Goal: Task Accomplishment & Management: Manage account settings

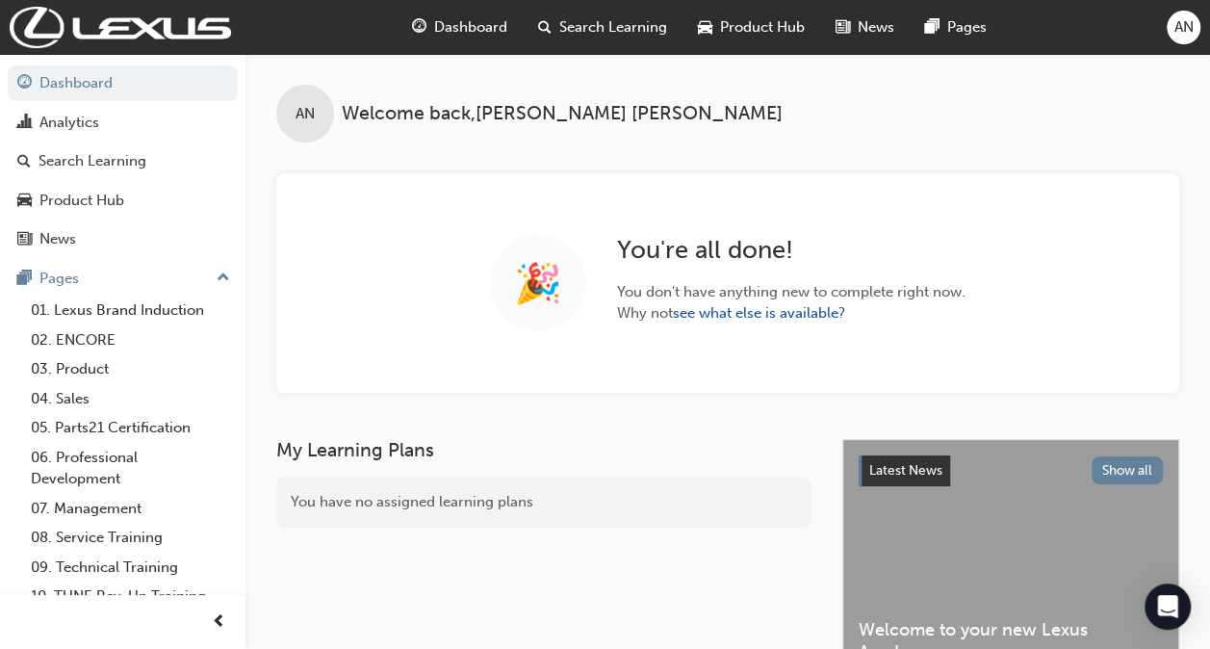
click at [622, 34] on span "Search Learning" at bounding box center [613, 27] width 108 height 22
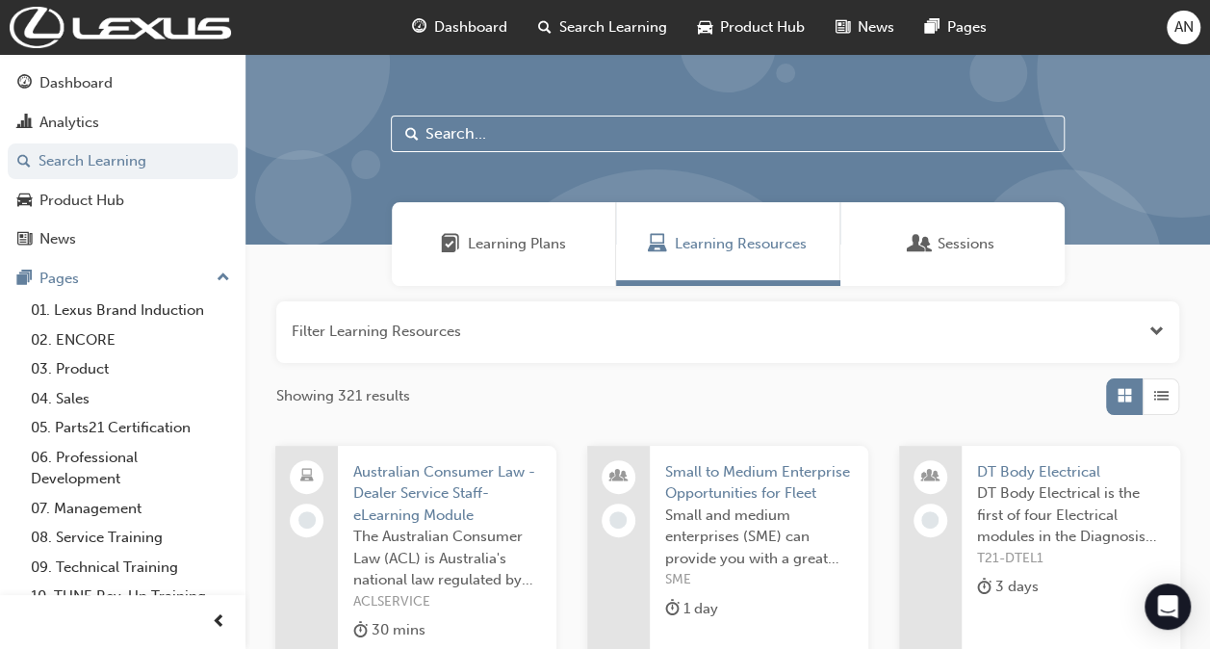
click at [576, 129] on input "text" at bounding box center [728, 134] width 674 height 37
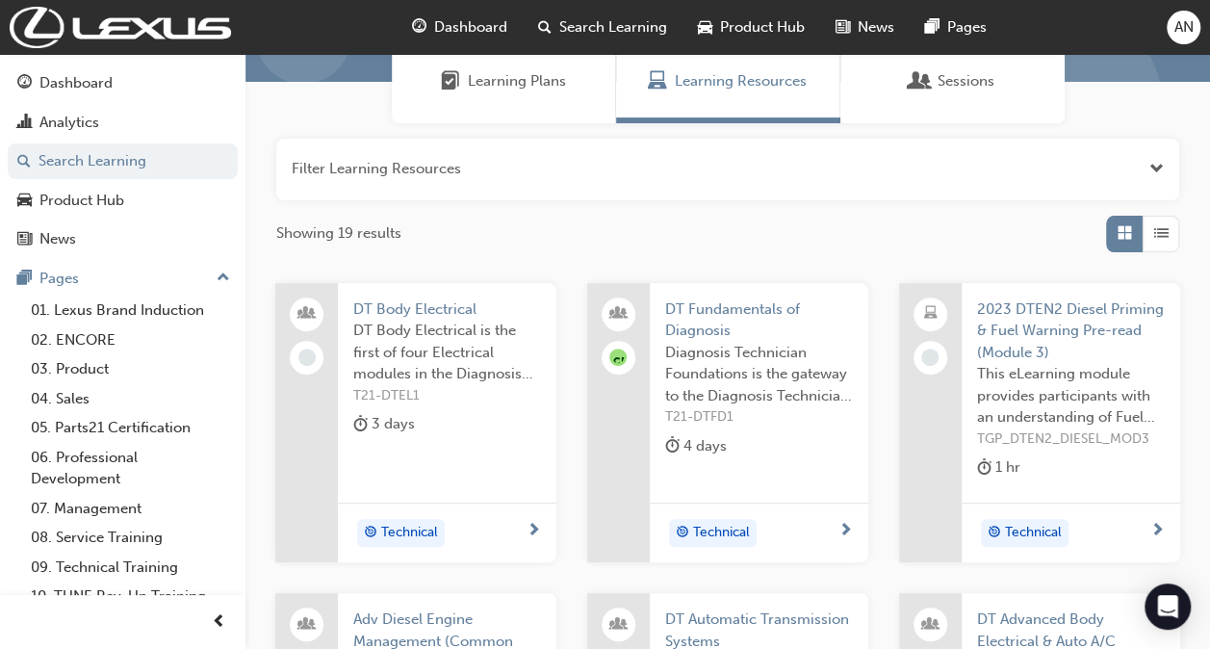
scroll to position [164, 0]
type input "DT"
click at [728, 303] on span "DT Fundamentals of Diagnosis" at bounding box center [759, 318] width 188 height 43
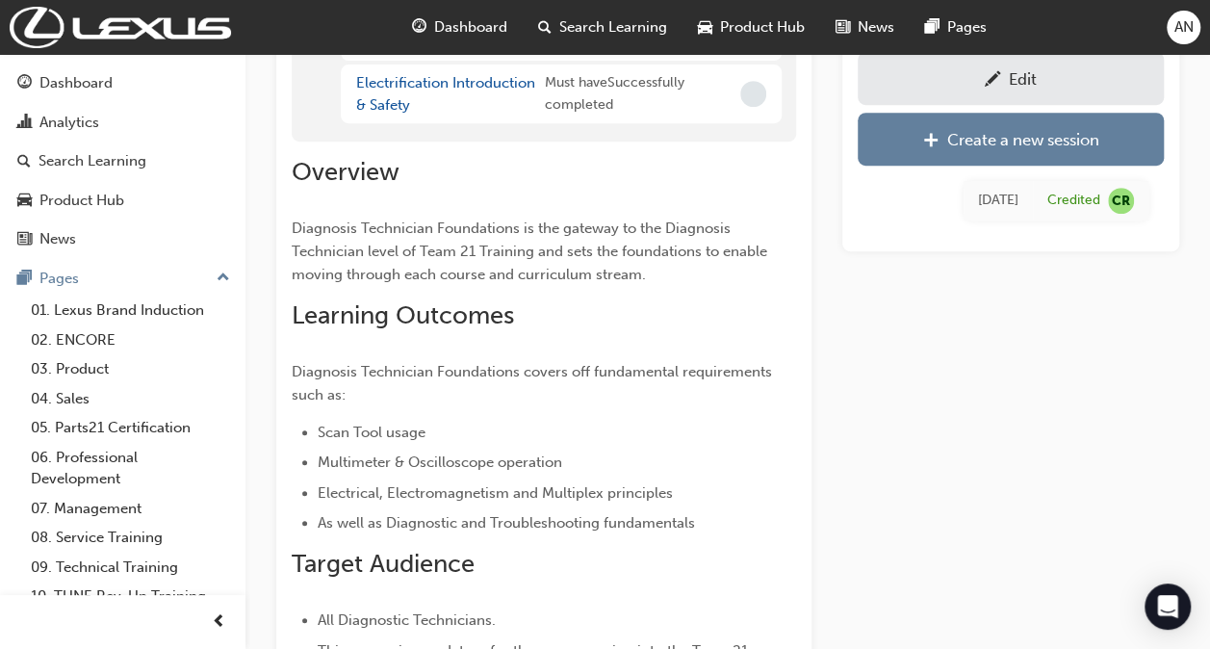
scroll to position [375, 0]
click at [932, 82] on div "Edit" at bounding box center [1010, 78] width 277 height 24
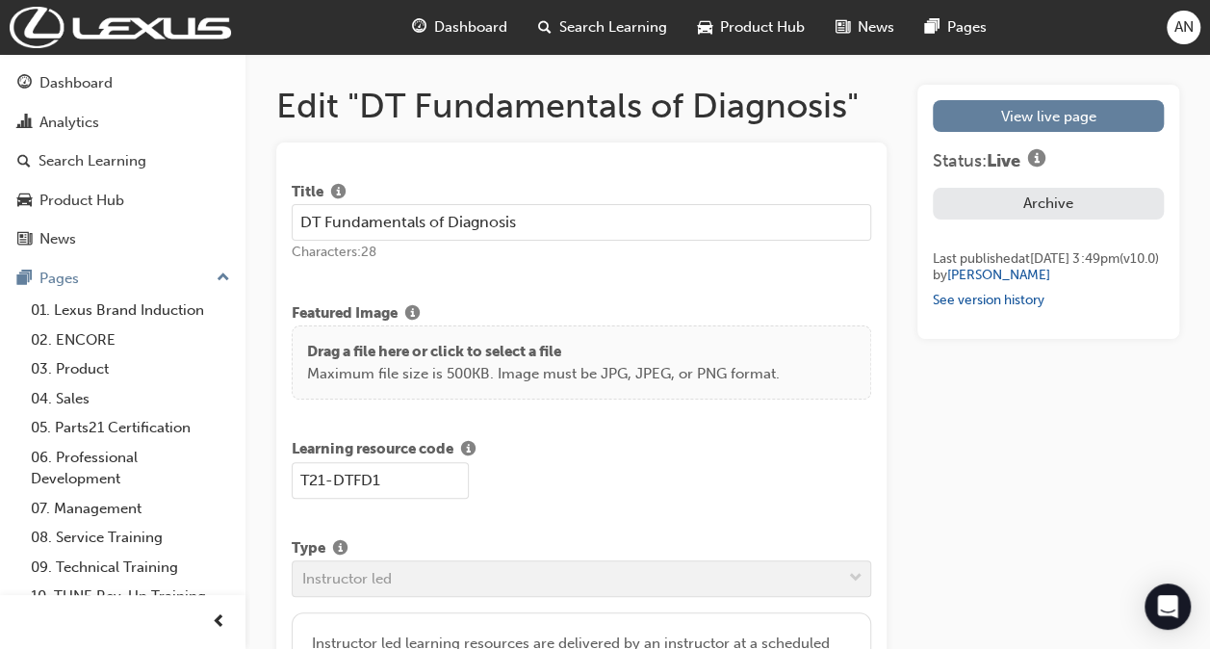
click at [599, 18] on span "Search Learning" at bounding box center [613, 27] width 108 height 22
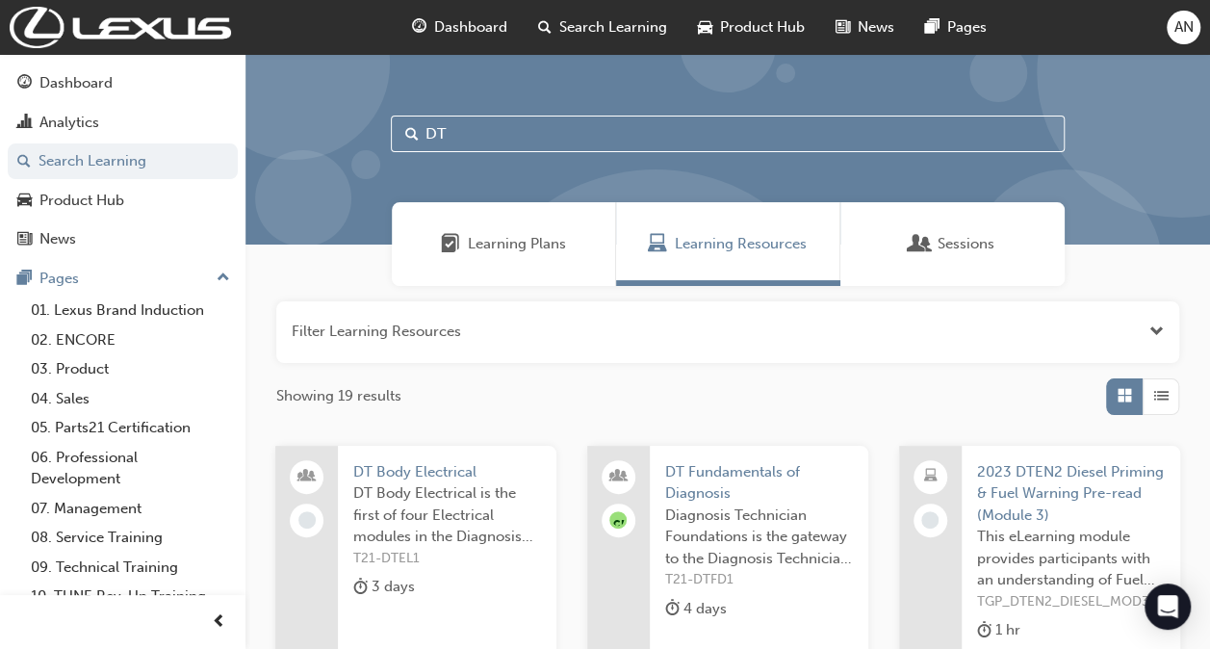
click at [941, 233] on span "Sessions" at bounding box center [966, 244] width 57 height 22
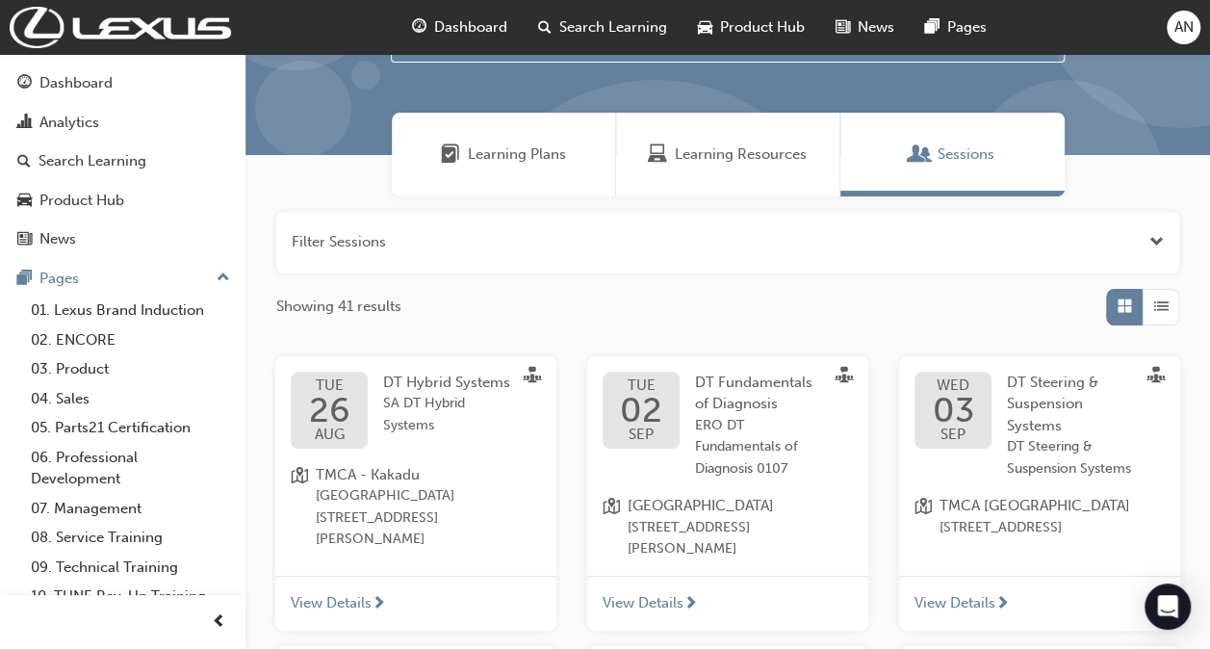
scroll to position [90, 0]
click at [655, 395] on span "02" at bounding box center [641, 409] width 42 height 35
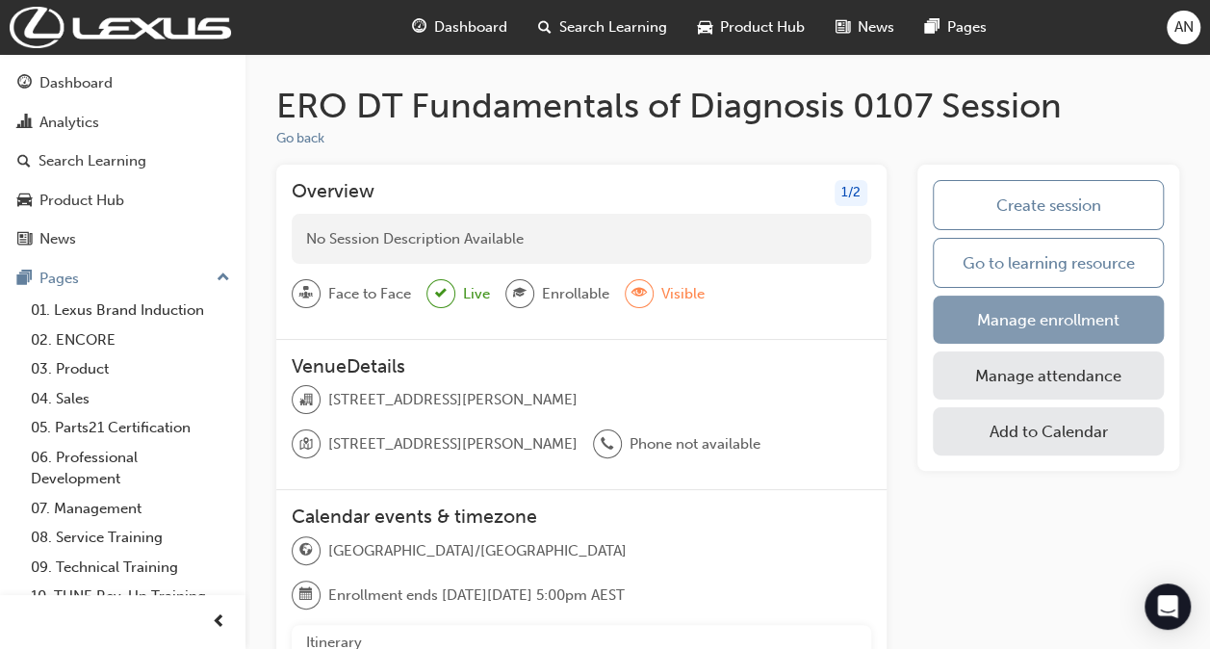
click at [990, 320] on link "Manage enrollment" at bounding box center [1048, 320] width 231 height 48
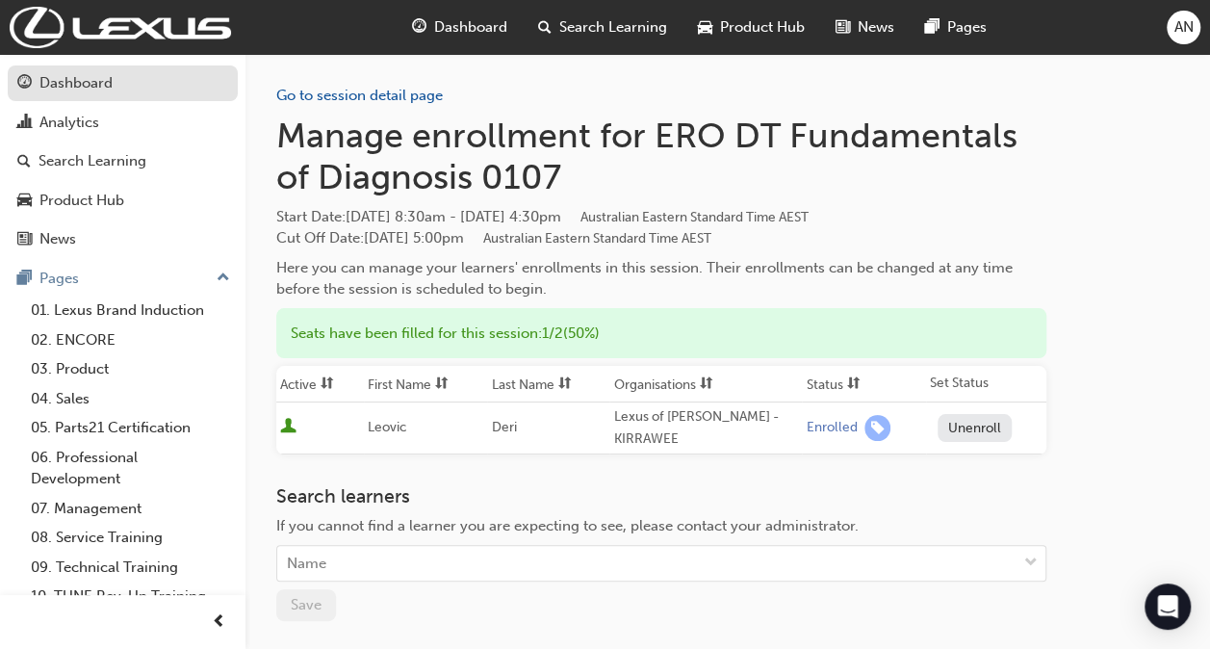
click at [92, 90] on div "Dashboard" at bounding box center [75, 83] width 73 height 22
